Goal: Obtain resource: Obtain resource

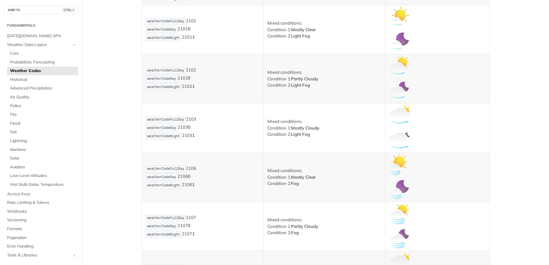
scroll to position [516, 0]
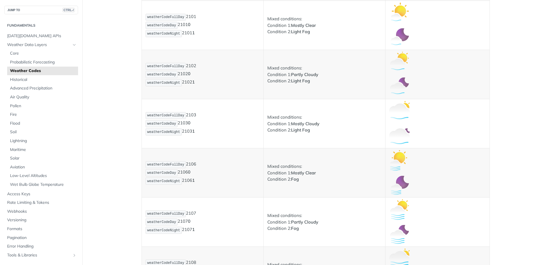
click at [446, 109] on p at bounding box center [437, 111] width 97 height 21
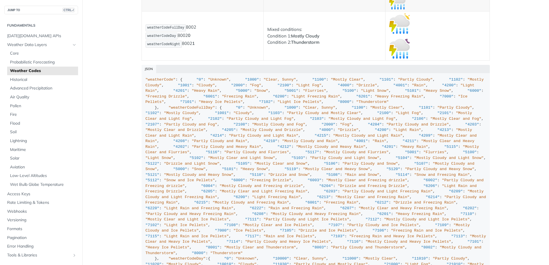
scroll to position [4126, 0]
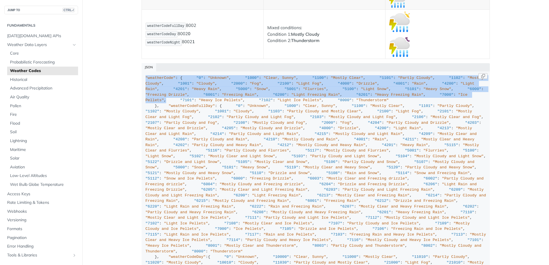
drag, startPoint x: 144, startPoint y: 76, endPoint x: 252, endPoint y: 198, distance: 162.6
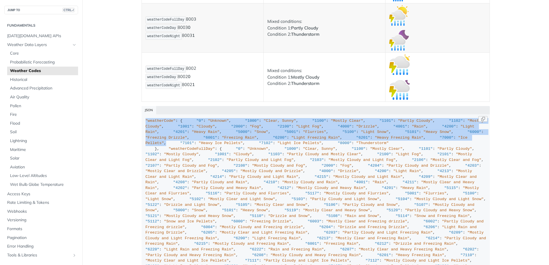
scroll to position [4079, 0]
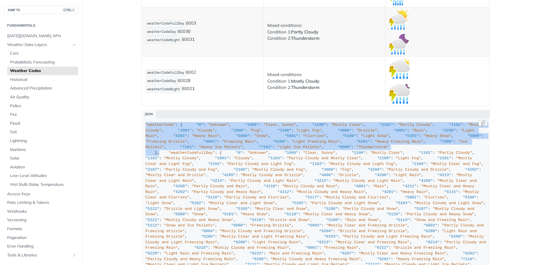
drag, startPoint x: 143, startPoint y: 124, endPoint x: 323, endPoint y: 265, distance: 228.5
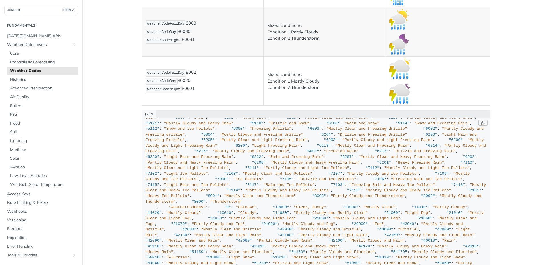
scroll to position [91, 0]
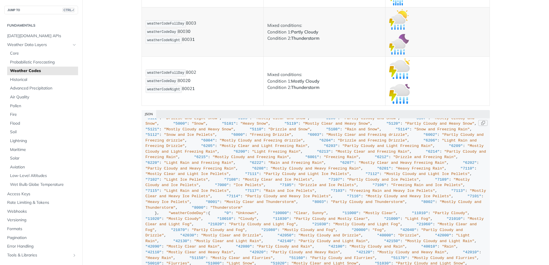
copy div ""weatherCode" : { "0" : "Unknown" , "1000" : "Clear, Sunny" , "1100" : "Mostly …"
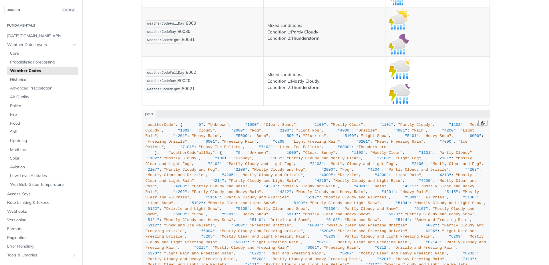
click at [478, 122] on button "Copy Code" at bounding box center [482, 123] width 9 height 6
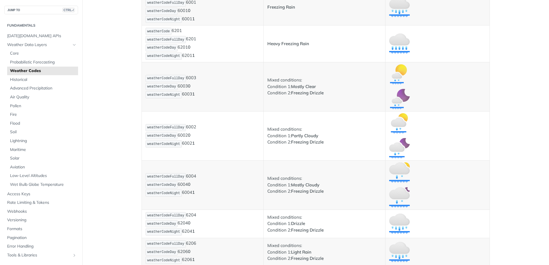
scroll to position [2061, 0]
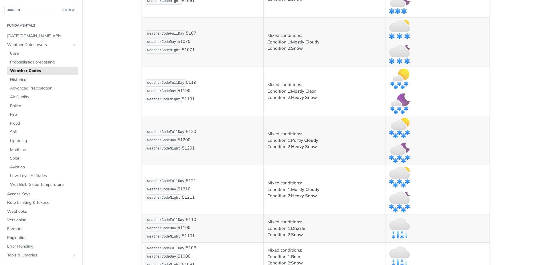
drag, startPoint x: 492, startPoint y: 29, endPoint x: 136, endPoint y: -32, distance: 361.8
click at [136, 0] on html "Jump to Content Reference Recipes FAQs Help Center Blog API Status Recipes Refe…" at bounding box center [274, 132] width 549 height 265
